Goal: Use online tool/utility: Utilize a website feature to perform a specific function

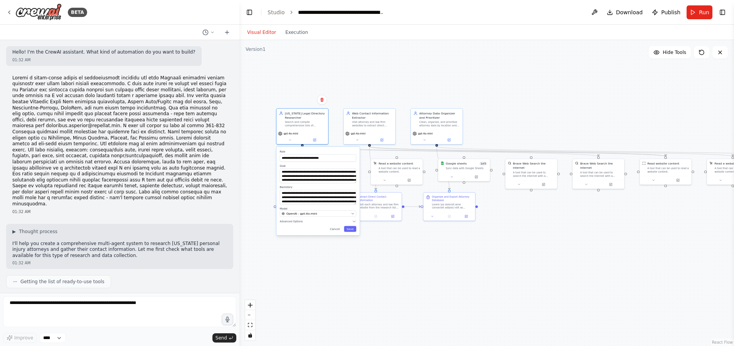
scroll to position [4739, 0]
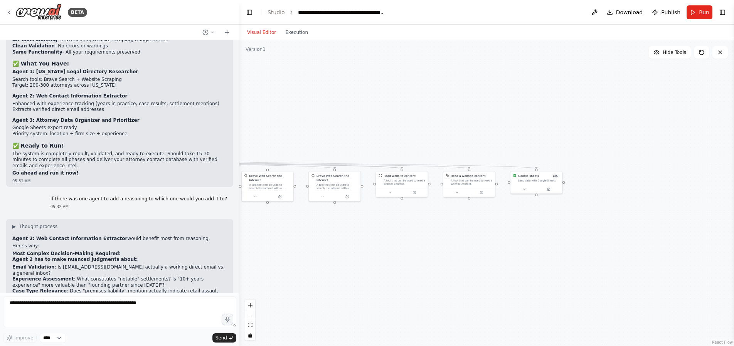
drag, startPoint x: 651, startPoint y: 237, endPoint x: 387, endPoint y: 249, distance: 263.8
click at [387, 249] on div ".deletable-edge-delete-btn { width: 20px; height: 20px; border: 0px solid #ffff…" at bounding box center [486, 193] width 494 height 306
click at [527, 173] on div "Google sheets" at bounding box center [528, 175] width 21 height 4
click at [527, 176] on div "Google sheets" at bounding box center [528, 175] width 21 height 4
click at [290, 32] on button "Execution" at bounding box center [296, 32] width 32 height 9
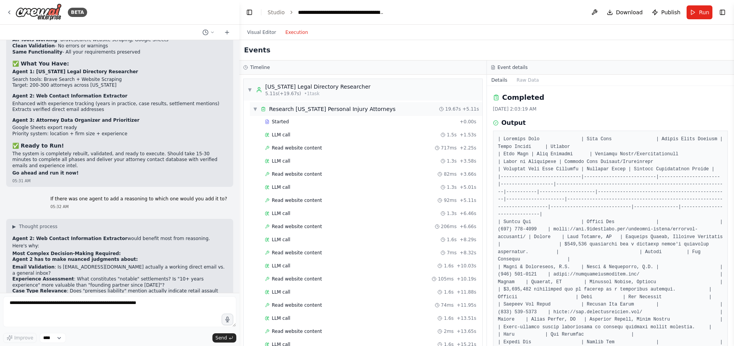
click at [255, 109] on span "▼" at bounding box center [255, 109] width 5 height 6
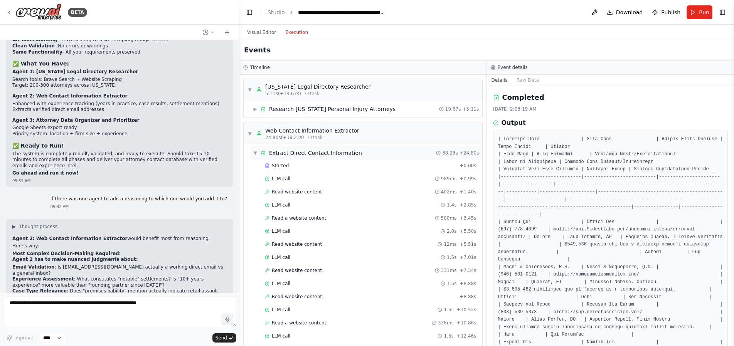
click at [253, 154] on span "▼" at bounding box center [255, 153] width 5 height 6
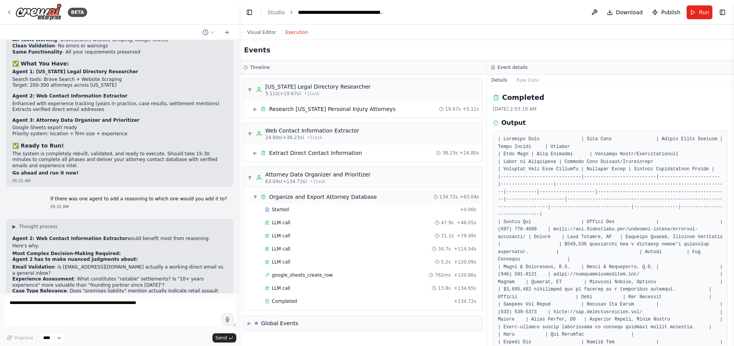
click at [250, 190] on div "▼ Organize and Export Attorney Database 134.72s + 63.04s" at bounding box center [366, 197] width 232 height 14
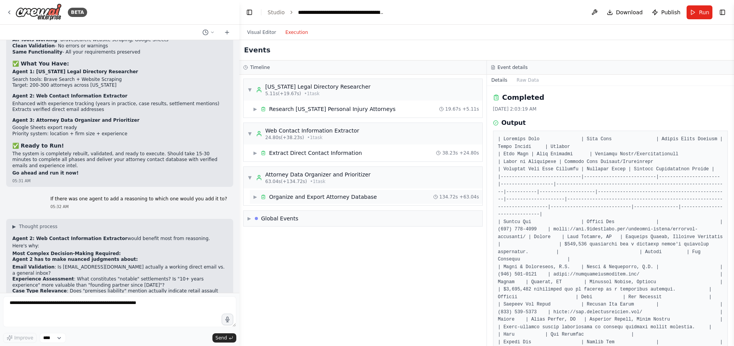
click at [254, 196] on span "▶" at bounding box center [255, 197] width 5 height 6
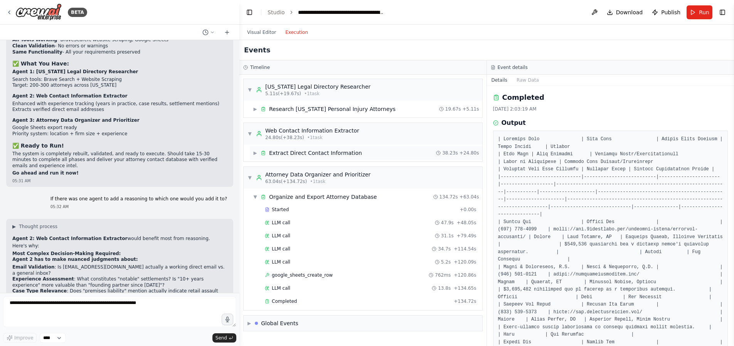
click at [256, 149] on div "▶ Extract Direct Contact Information" at bounding box center [307, 153] width 109 height 8
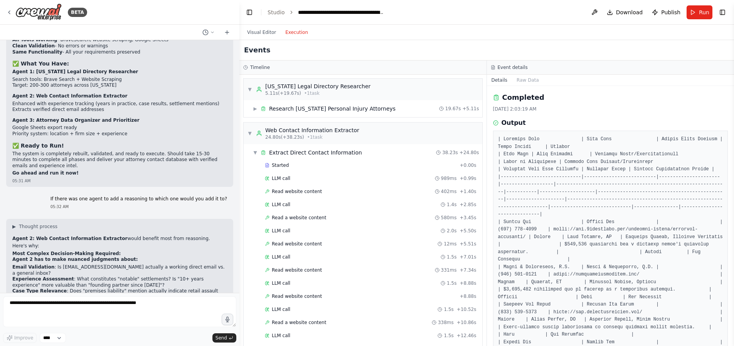
scroll to position [0, 0]
click at [253, 107] on span "▶" at bounding box center [255, 109] width 5 height 6
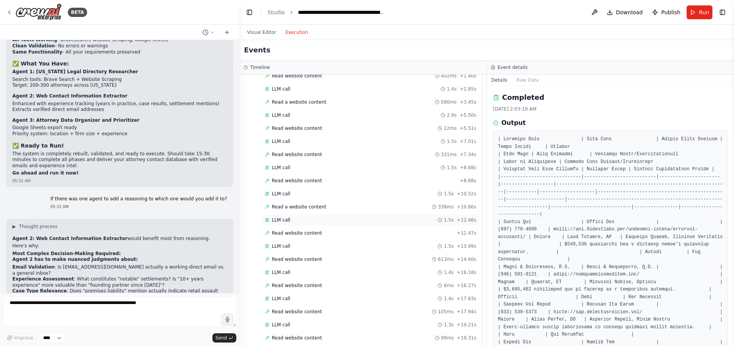
scroll to position [662, 0]
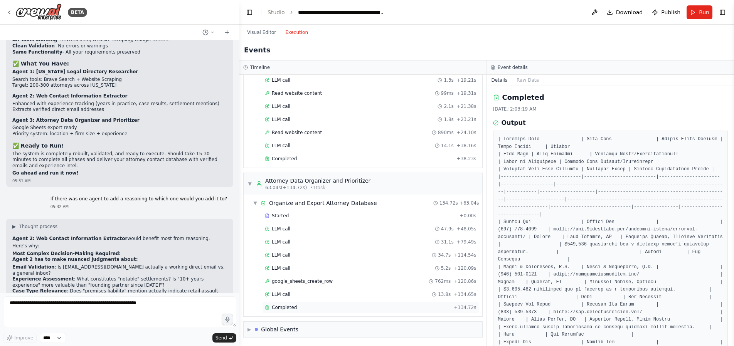
click at [297, 309] on div "Completed" at bounding box center [358, 307] width 186 height 6
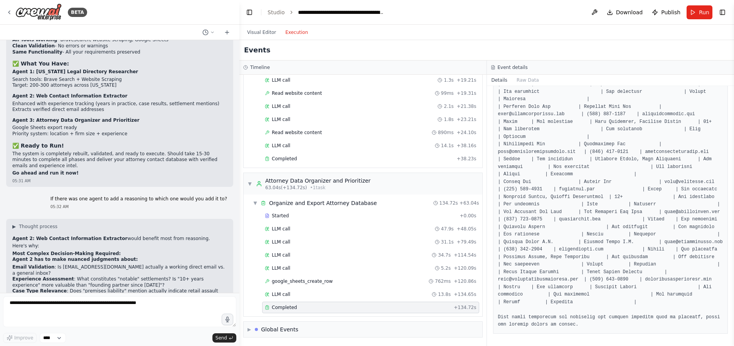
scroll to position [243, 0]
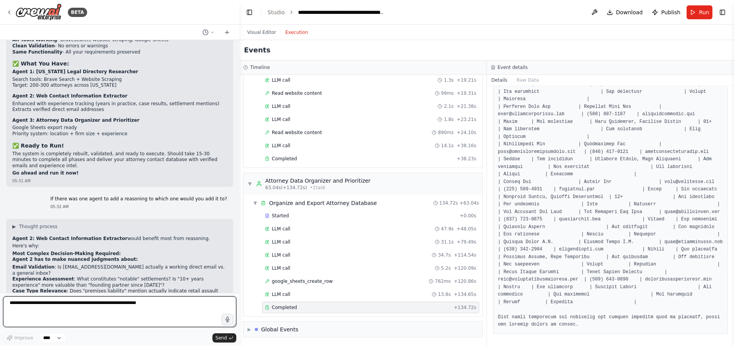
click at [120, 301] on textarea at bounding box center [119, 311] width 233 height 31
paste textarea "**********"
type textarea "**********"
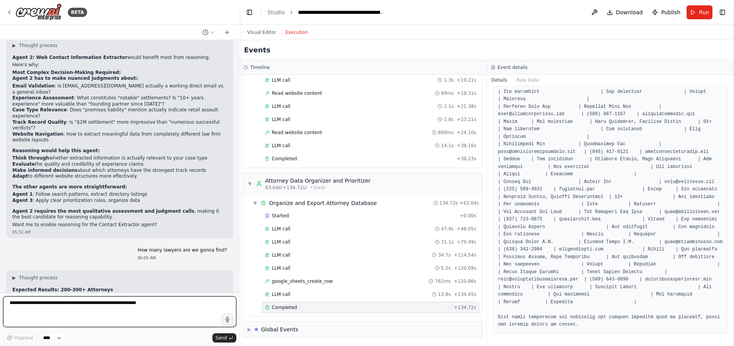
scroll to position [5034, 0]
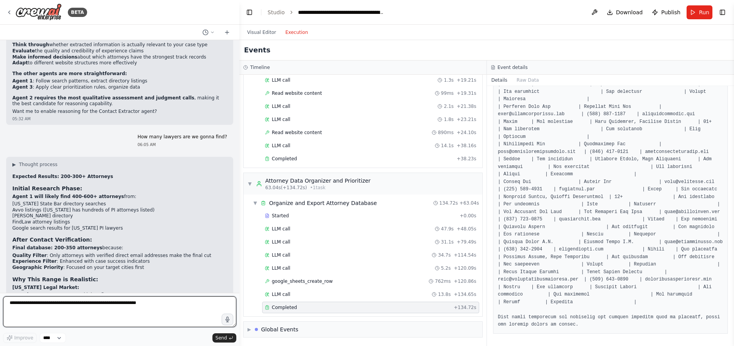
click at [84, 311] on textarea at bounding box center [119, 311] width 233 height 31
paste textarea "**********"
type textarea "**********"
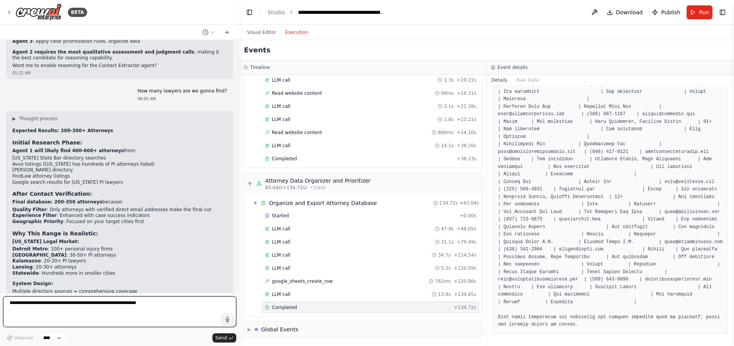
scroll to position [5220, 0]
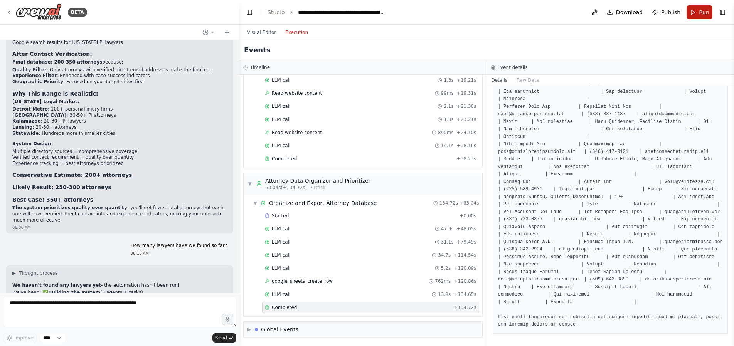
click at [702, 12] on span "Run" at bounding box center [703, 12] width 10 height 8
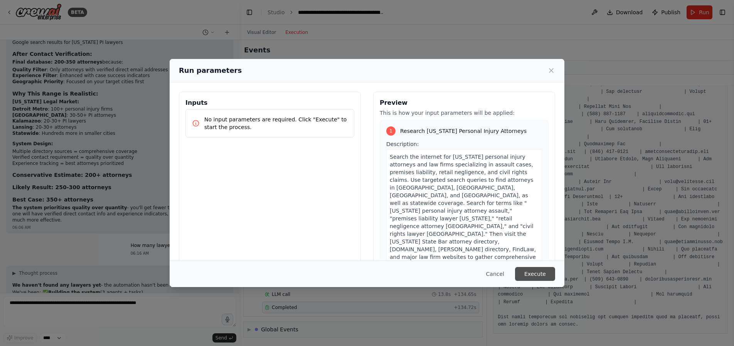
click at [530, 269] on button "Execute" at bounding box center [535, 274] width 40 height 14
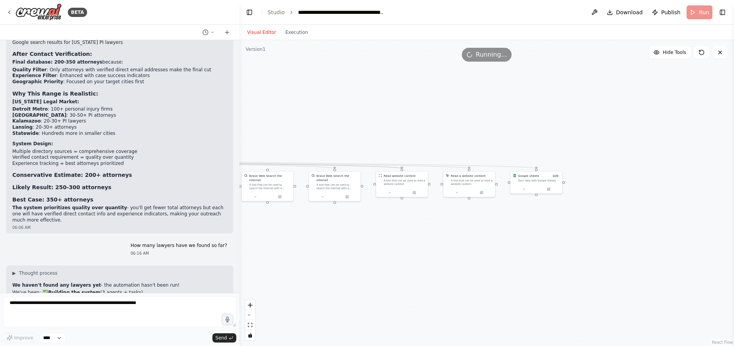
click at [261, 30] on button "Visual Editor" at bounding box center [261, 32] width 38 height 9
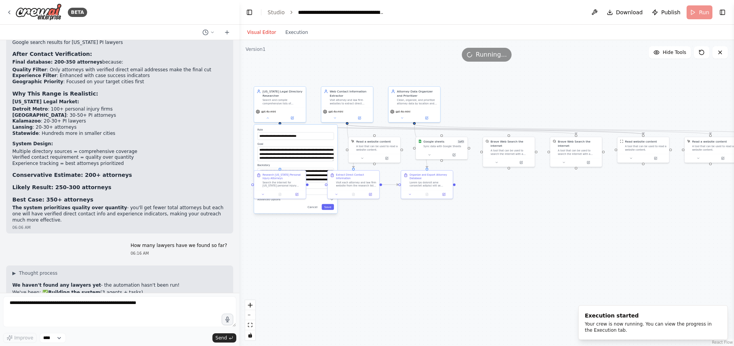
drag, startPoint x: 384, startPoint y: 252, endPoint x: 623, endPoint y: 218, distance: 241.3
click at [623, 218] on div ".deletable-edge-delete-btn { width: 20px; height: 20px; border: 0px solid #ffff…" at bounding box center [486, 193] width 494 height 306
click at [289, 33] on button "Execution" at bounding box center [296, 32] width 32 height 9
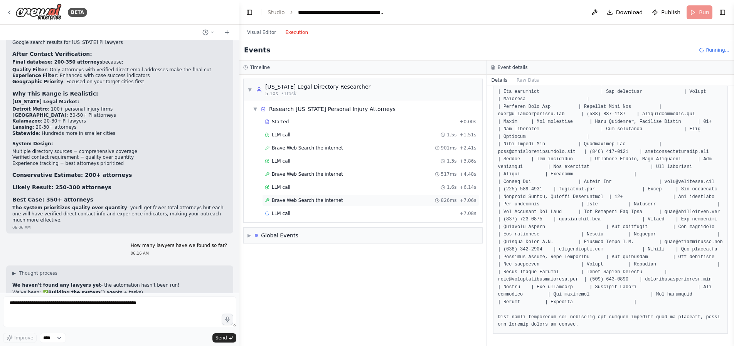
click at [317, 203] on span "Brave Web Search the internet" at bounding box center [307, 200] width 71 height 6
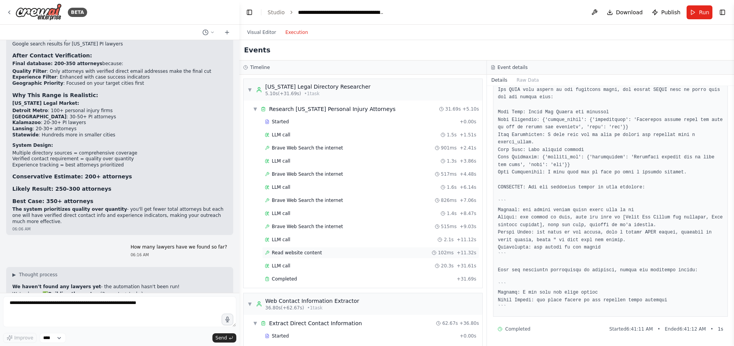
scroll to position [160, 0]
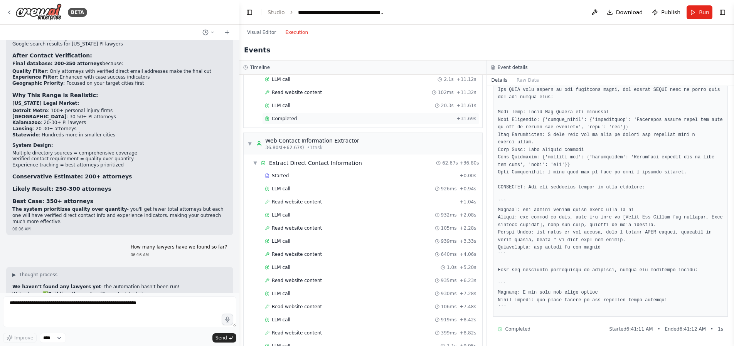
click at [301, 121] on div "Completed" at bounding box center [359, 119] width 189 height 6
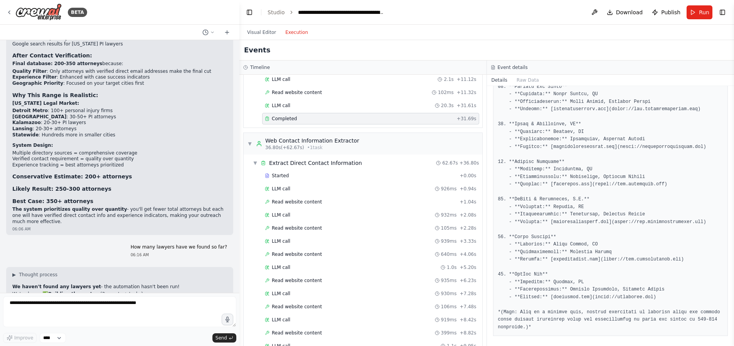
scroll to position [408, 0]
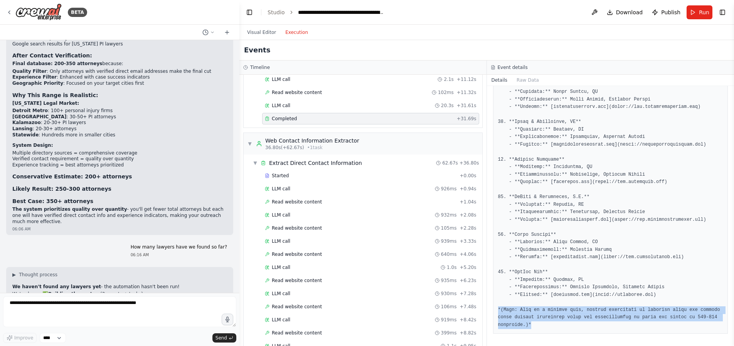
drag, startPoint x: 577, startPoint y: 324, endPoint x: 495, endPoint y: 312, distance: 82.1
click at [495, 312] on div at bounding box center [610, 28] width 235 height 611
copy pre "*(Note: This is a partial list, further collection of attorney names and detail…"
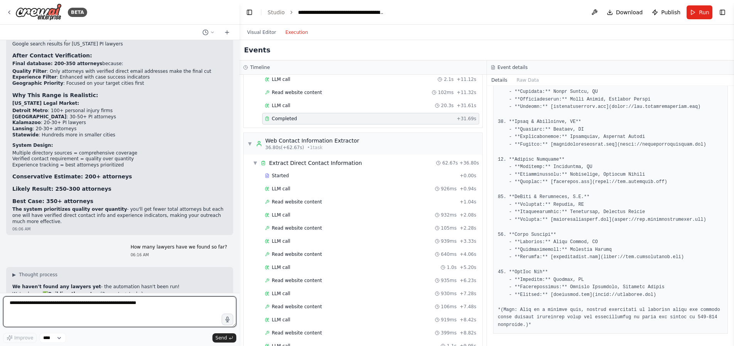
click at [180, 308] on textarea at bounding box center [119, 311] width 233 height 31
click at [173, 304] on textarea at bounding box center [119, 311] width 233 height 31
paste textarea "**********"
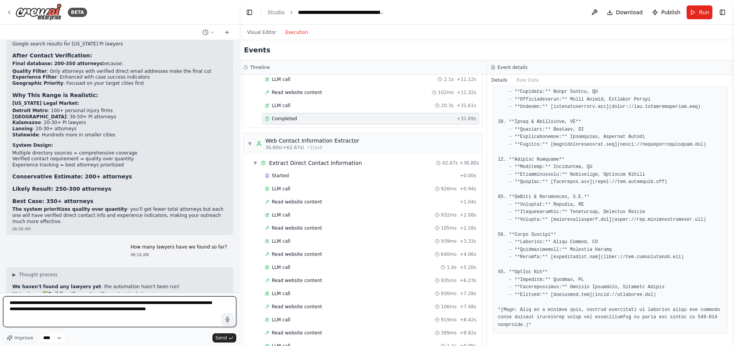
paste textarea "**********"
type textarea "**********"
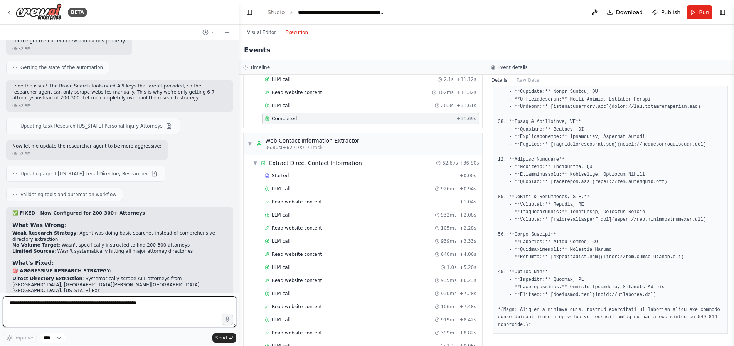
scroll to position [5743, 0]
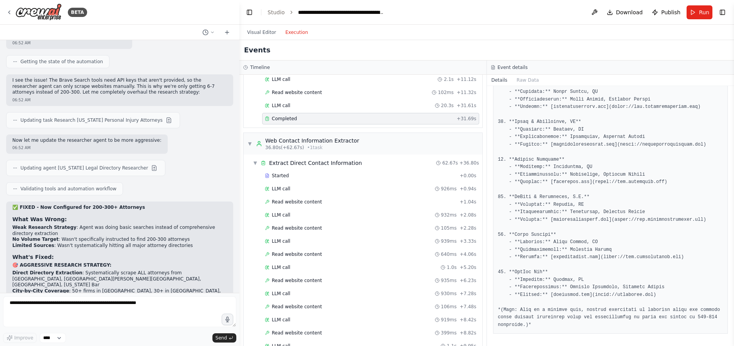
click at [592, 181] on pre at bounding box center [610, 28] width 225 height 601
click at [696, 14] on button "Run" at bounding box center [699, 12] width 26 height 14
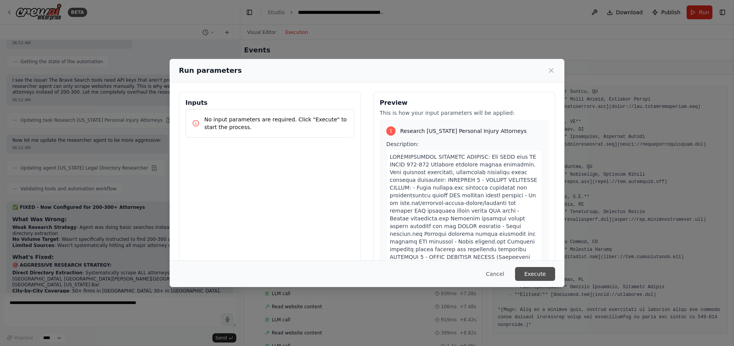
click at [541, 272] on button "Execute" at bounding box center [535, 274] width 40 height 14
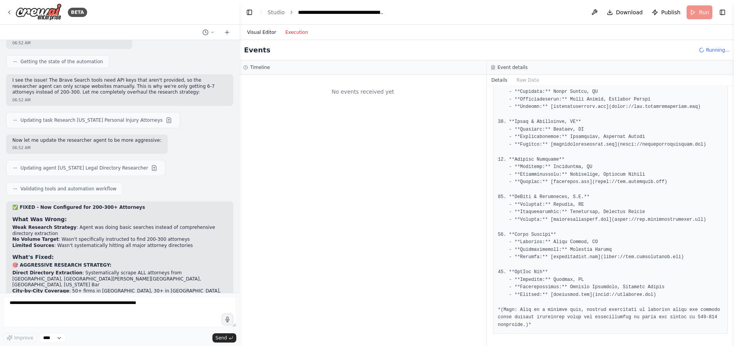
click at [262, 35] on button "Visual Editor" at bounding box center [261, 32] width 38 height 9
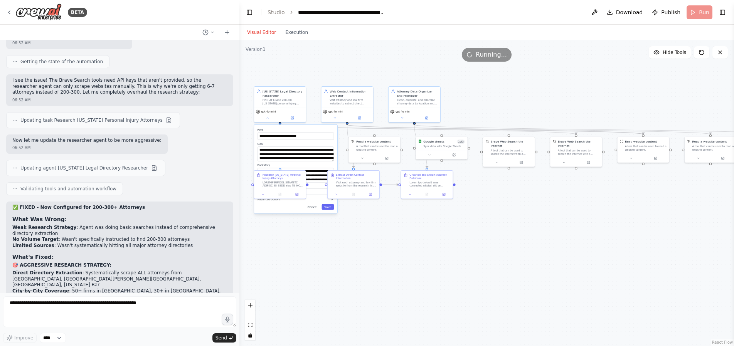
click at [314, 206] on button "Cancel" at bounding box center [312, 207] width 15 height 6
